Goal: Check status: Check status

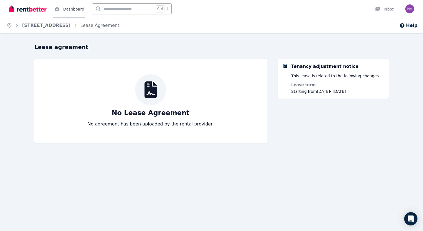
click at [70, 8] on link "Dashboard" at bounding box center [69, 9] width 32 height 18
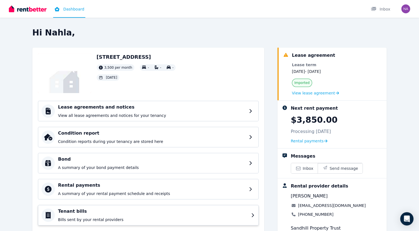
click at [79, 216] on div "Tenant bills Bills sent by your rental providers" at bounding box center [153, 215] width 190 height 14
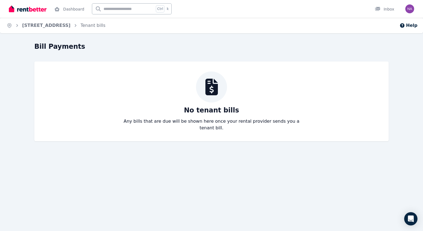
click at [106, 26] on span "Tenant bills" at bounding box center [93, 25] width 25 height 7
click at [103, 25] on div "Tenant bills" at bounding box center [89, 25] width 33 height 7
click at [17, 25] on icon "Breadcrumb" at bounding box center [17, 25] width 2 height 3
click at [72, 14] on link "Dashboard" at bounding box center [69, 9] width 32 height 18
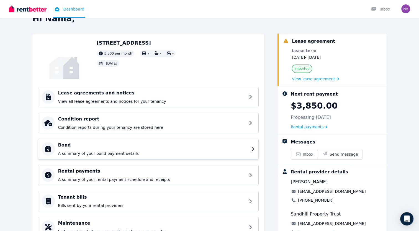
scroll to position [28, 0]
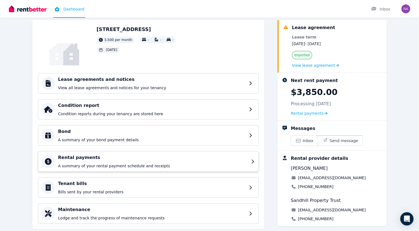
click at [84, 157] on h4 "Rental payments" at bounding box center [153, 157] width 190 height 7
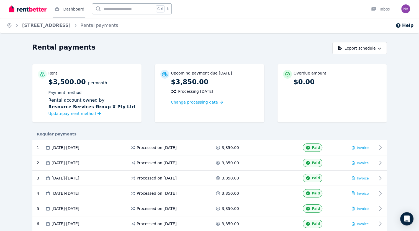
click at [70, 7] on link "Dashboard" at bounding box center [69, 9] width 32 height 18
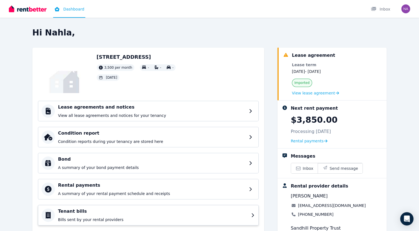
scroll to position [28, 0]
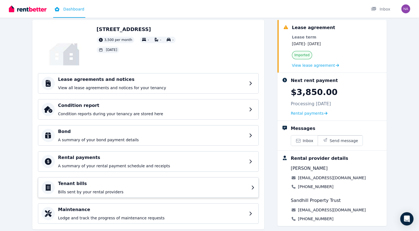
click at [250, 188] on div "Tenant bills Bills sent by your rental providers" at bounding box center [148, 187] width 221 height 20
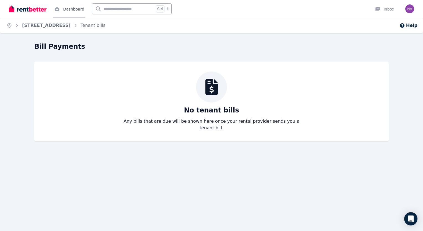
click at [68, 10] on link "Dashboard" at bounding box center [69, 9] width 32 height 18
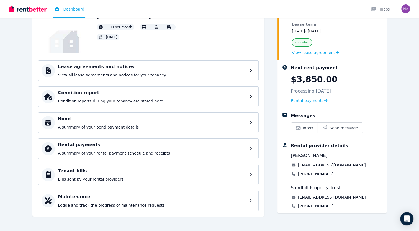
scroll to position [41, 0]
